Goal: Find contact information: Find contact information

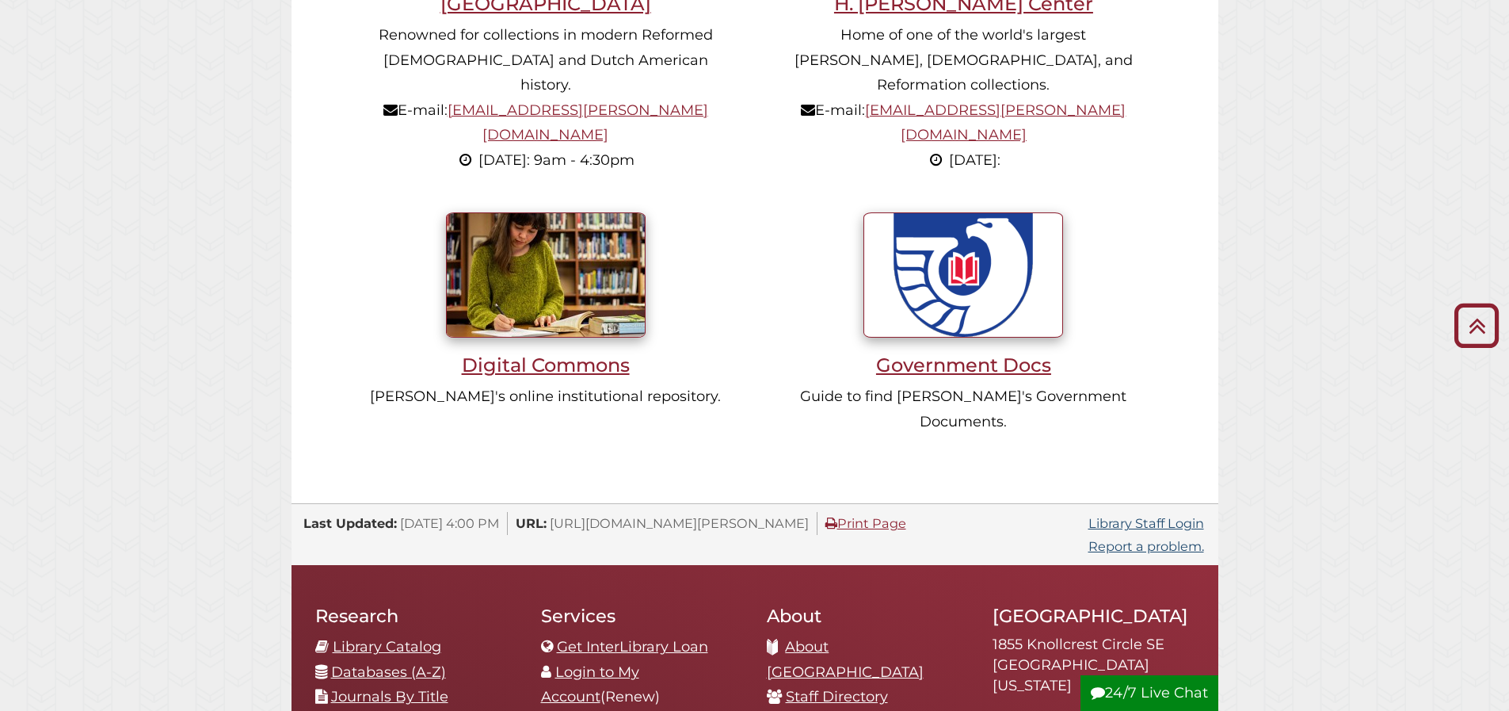
scroll to position [1347, 0]
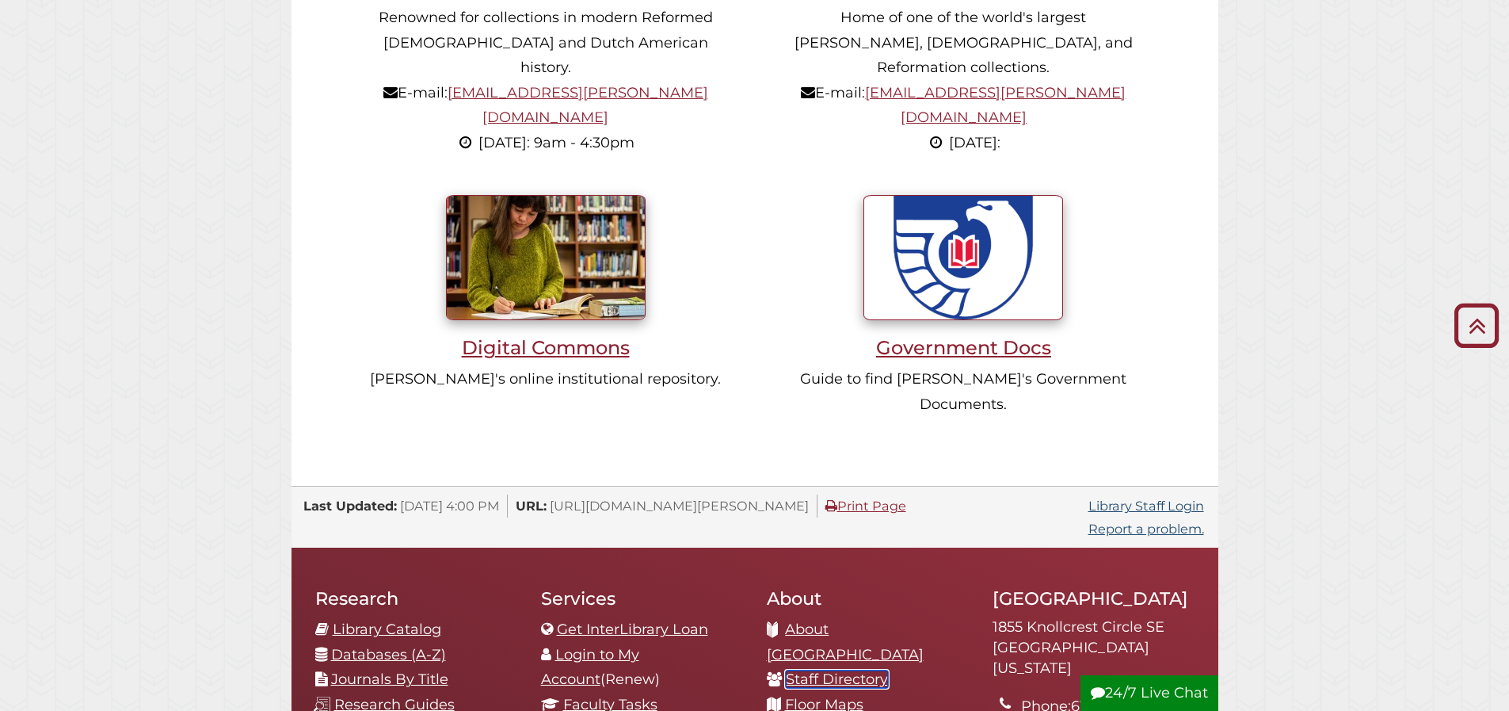
click at [840, 670] on link "Staff Directory" at bounding box center [837, 678] width 102 height 17
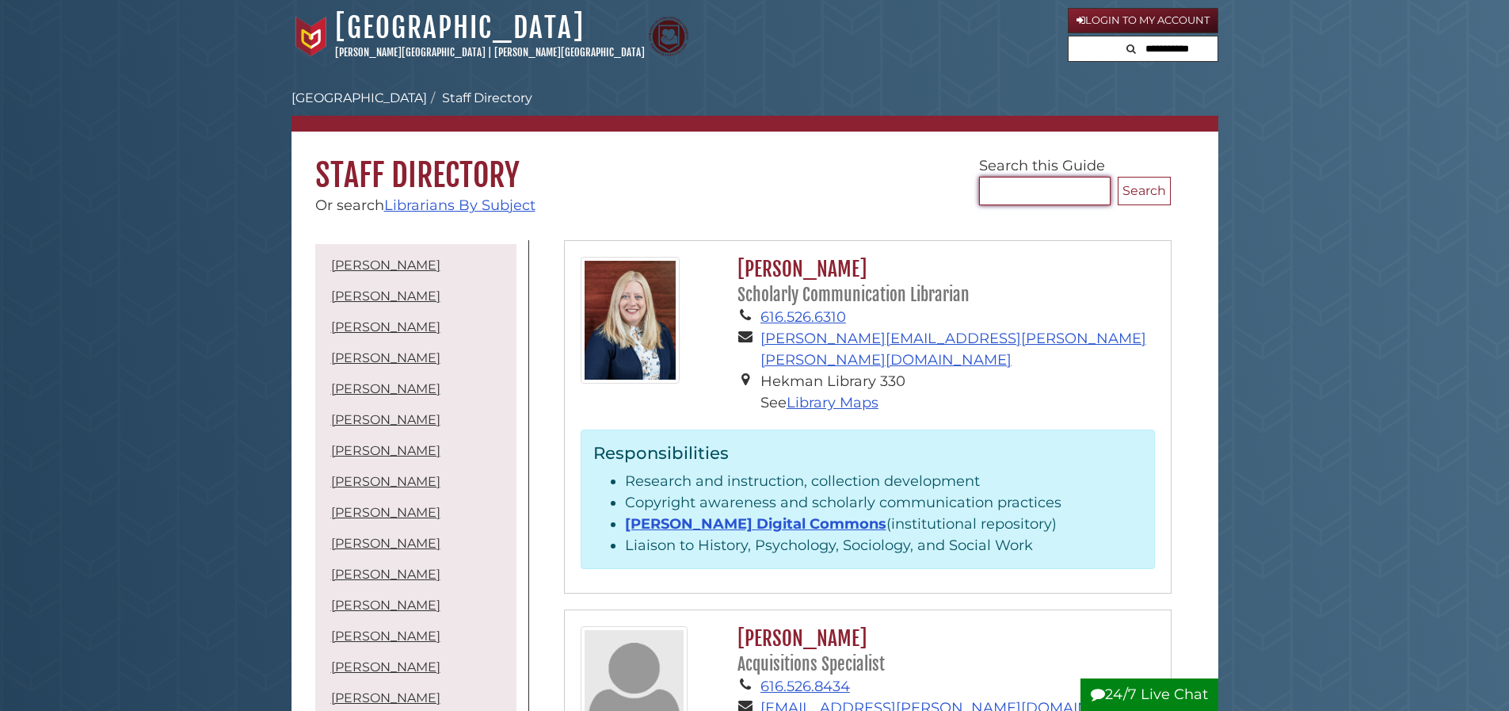
click at [1018, 189] on input "Search..." at bounding box center [1044, 191] width 131 height 29
type input "**********"
click at [1127, 192] on button "Search" at bounding box center [1144, 191] width 53 height 29
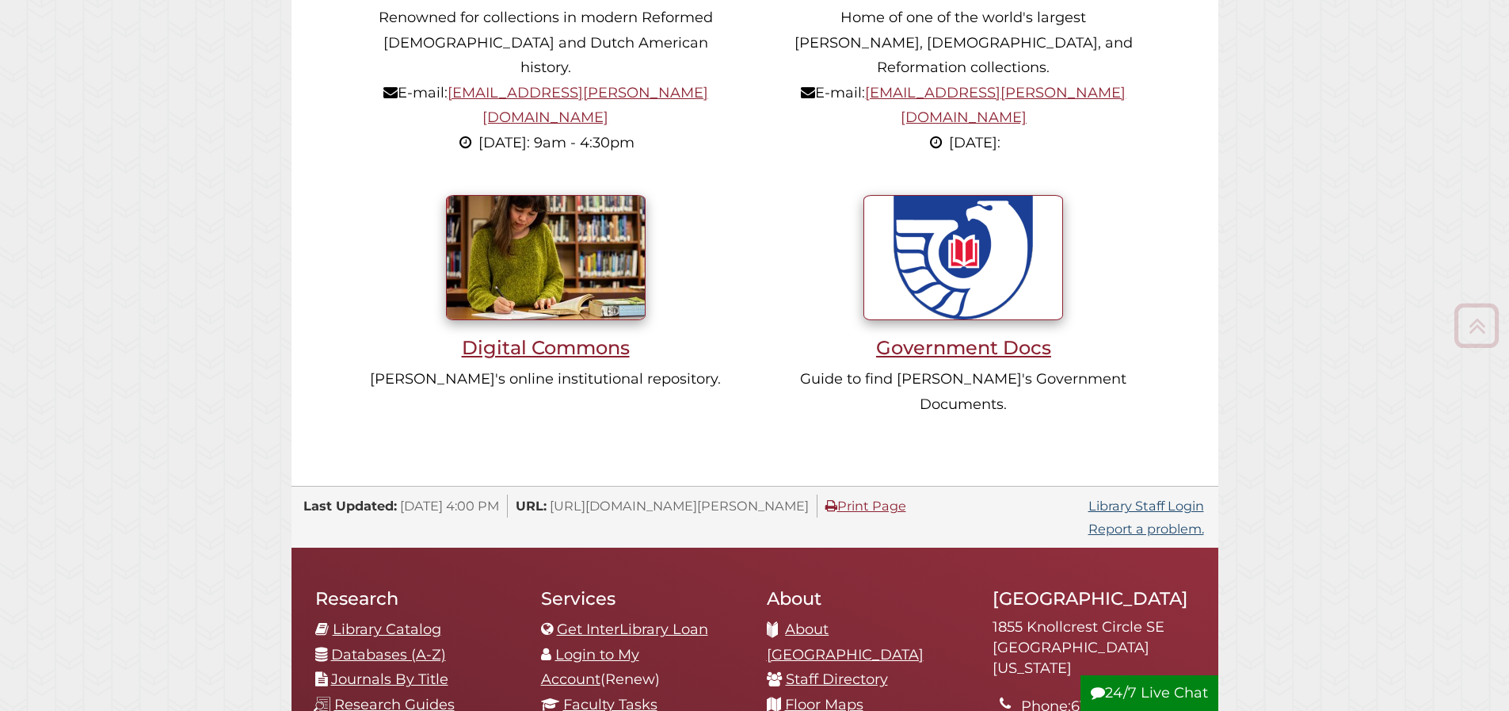
scroll to position [301, 903]
